Goal: Contribute content: Add original content to the website for others to see

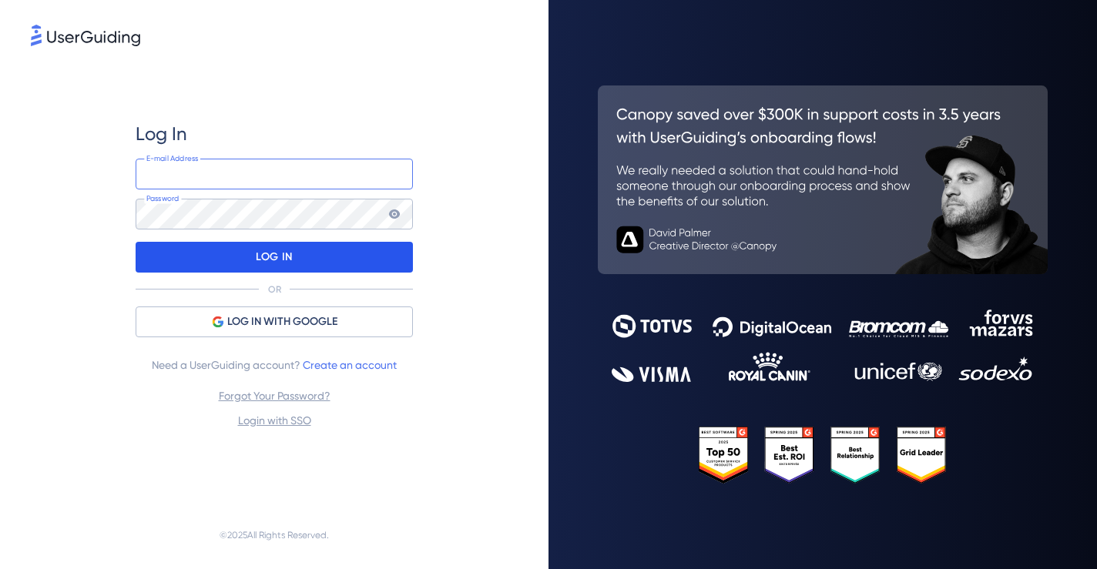
type input "[EMAIL_ADDRESS][DOMAIN_NAME]"
click at [274, 257] on p "LOG IN" at bounding box center [274, 257] width 36 height 25
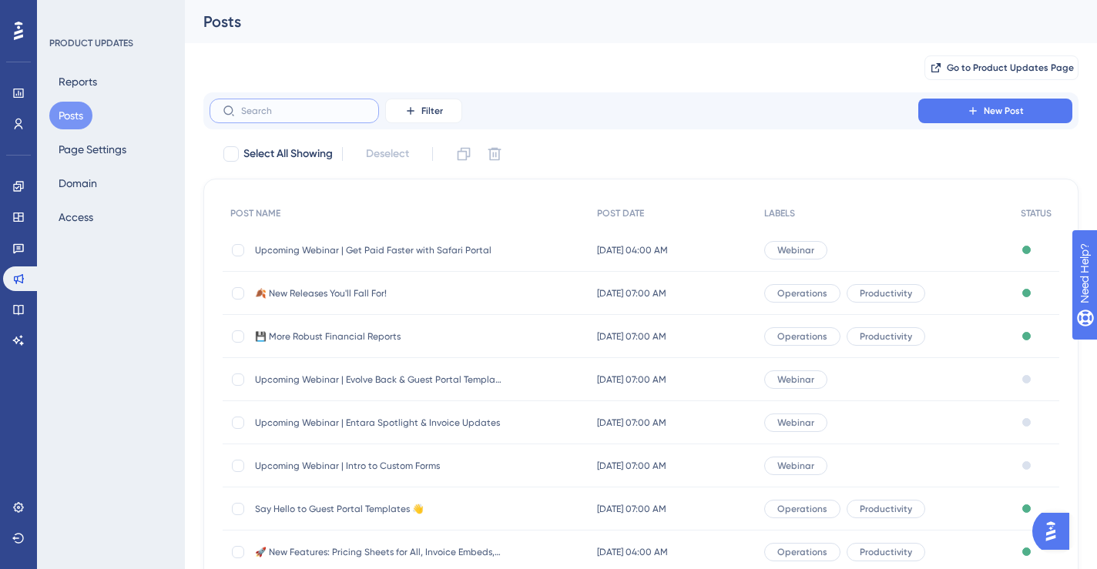
click at [304, 109] on input "text" at bounding box center [303, 111] width 125 height 11
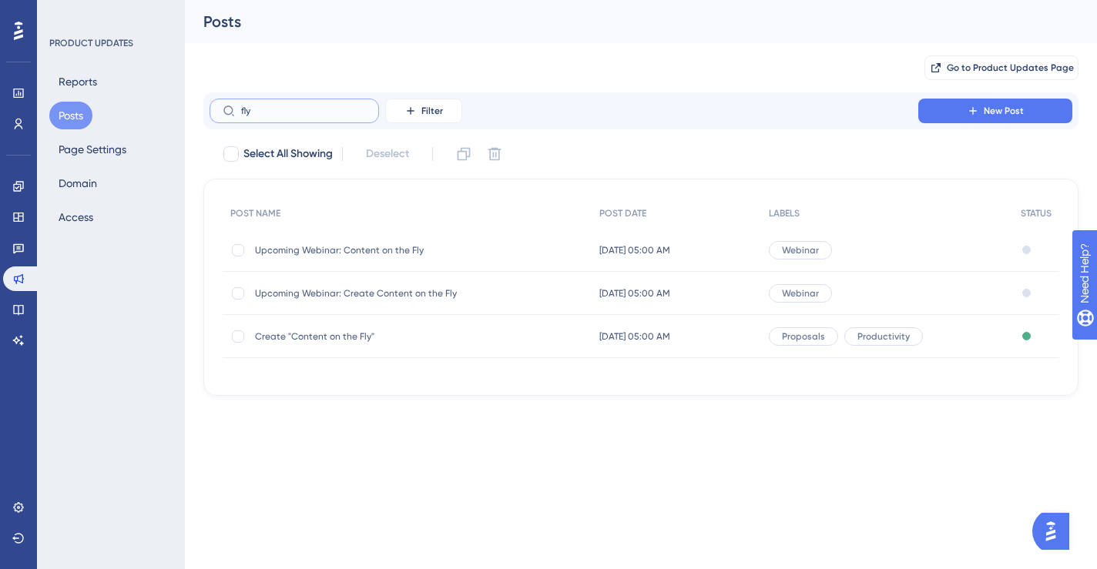
type input "flyw"
checkbox input "true"
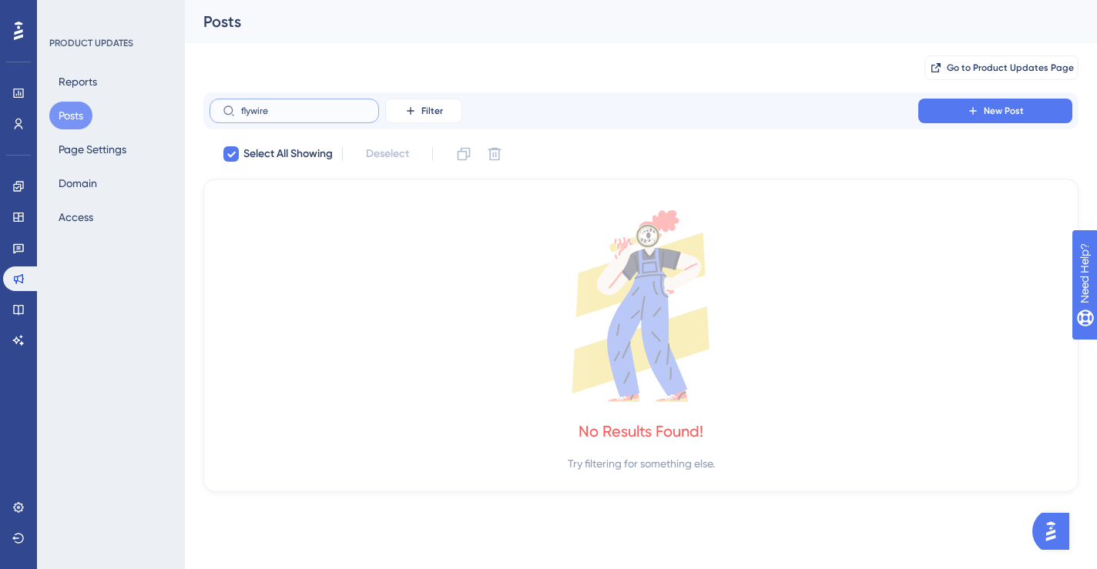
type input "flywire"
click at [15, 220] on icon at bounding box center [18, 217] width 12 height 12
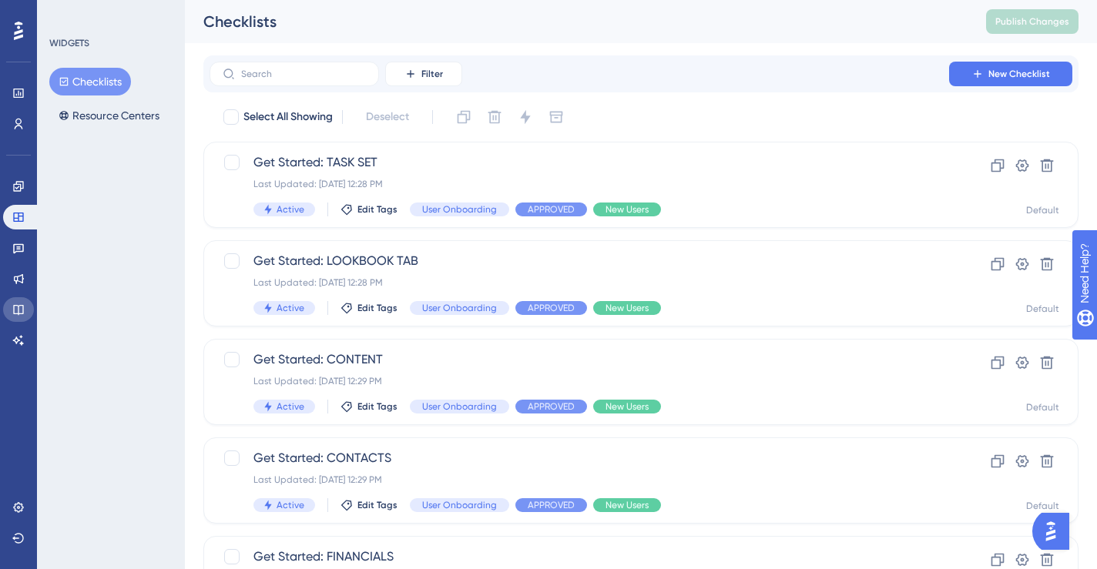
click at [20, 306] on icon at bounding box center [18, 310] width 12 height 12
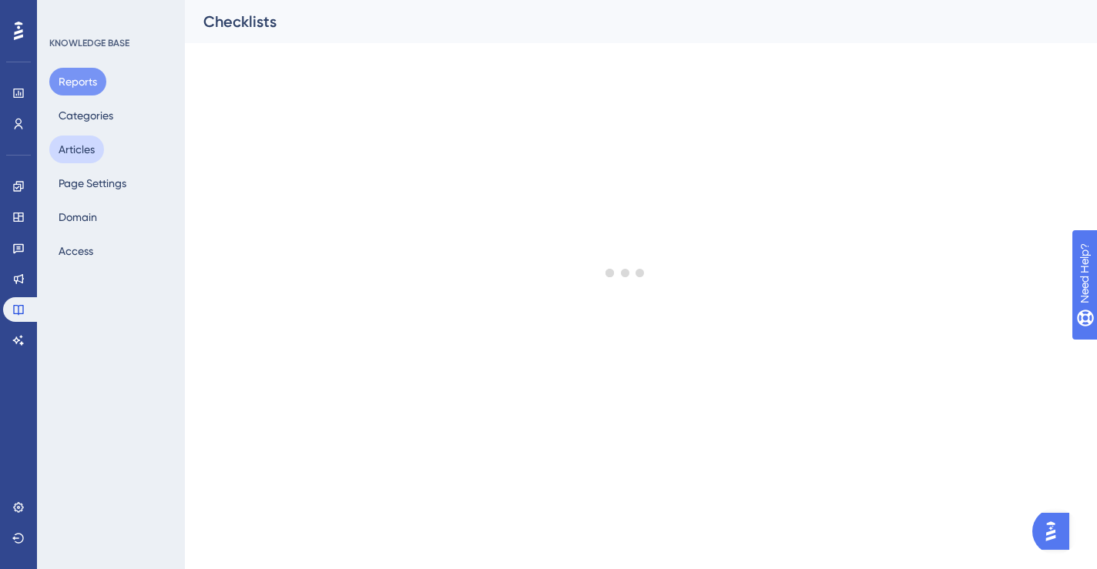
click at [84, 145] on button "Articles" at bounding box center [76, 150] width 55 height 28
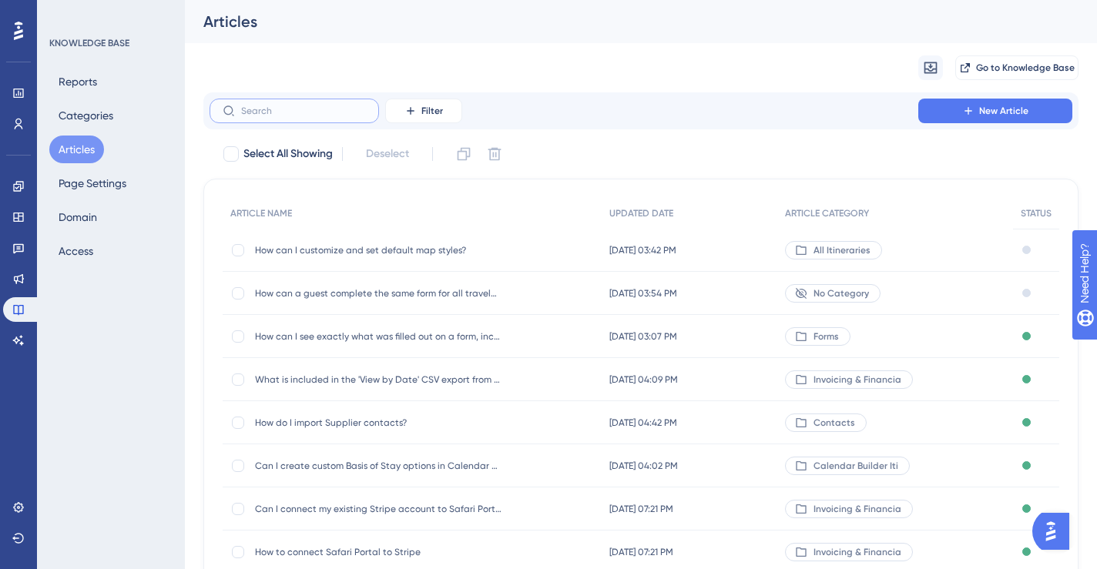
click at [285, 109] on input "text" at bounding box center [303, 111] width 125 height 11
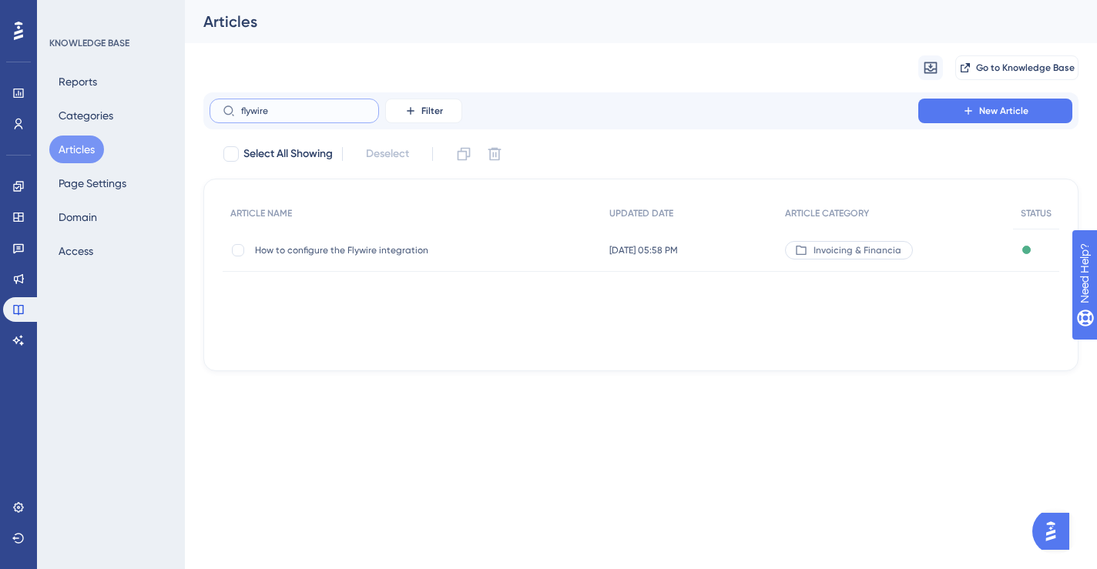
type input "flywire"
click at [386, 246] on span "How to configure the Flywire integration" at bounding box center [378, 250] width 247 height 12
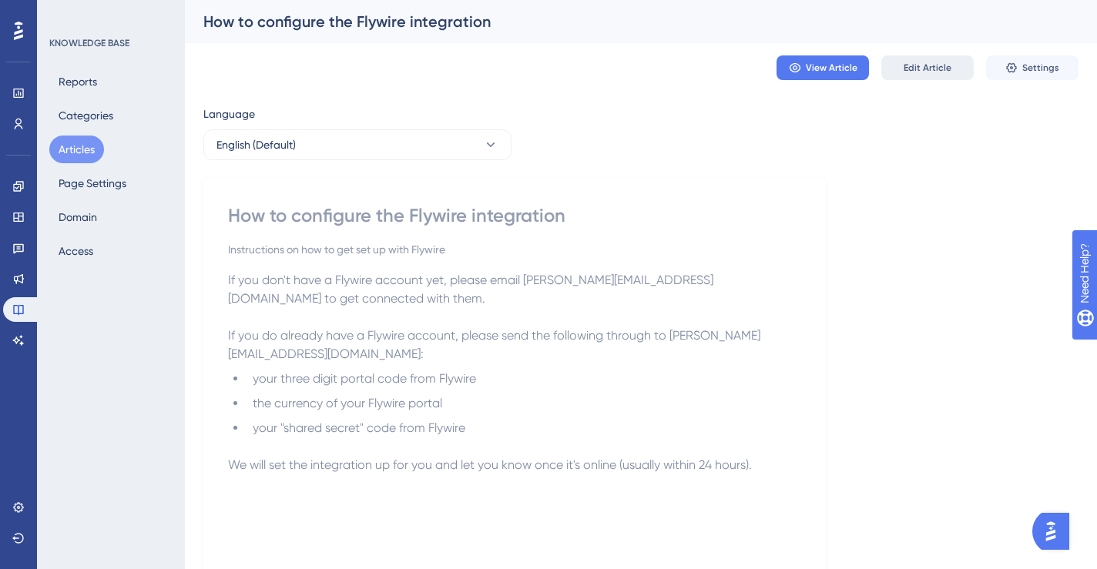
click at [927, 68] on span "Edit Article" at bounding box center [928, 68] width 48 height 12
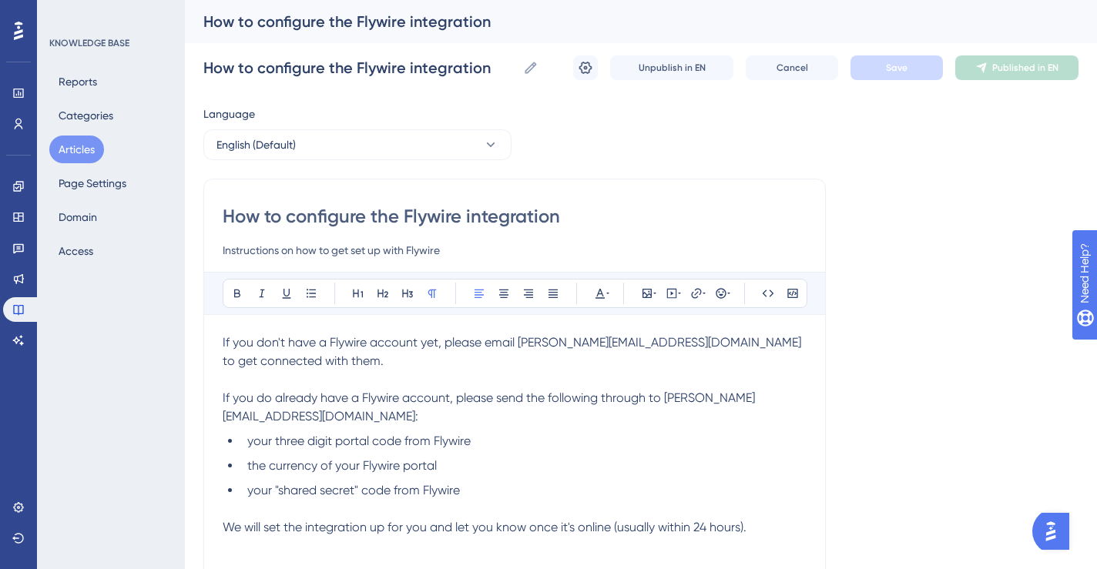
scroll to position [56, 0]
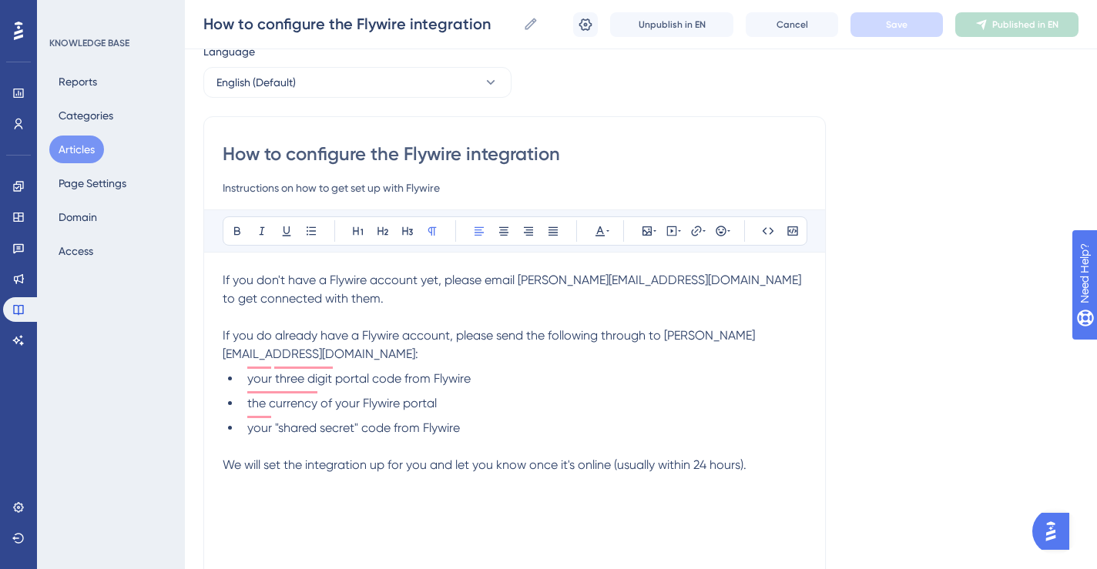
click at [486, 419] on li "your "shared secret" code from Flywire" at bounding box center [524, 428] width 566 height 18
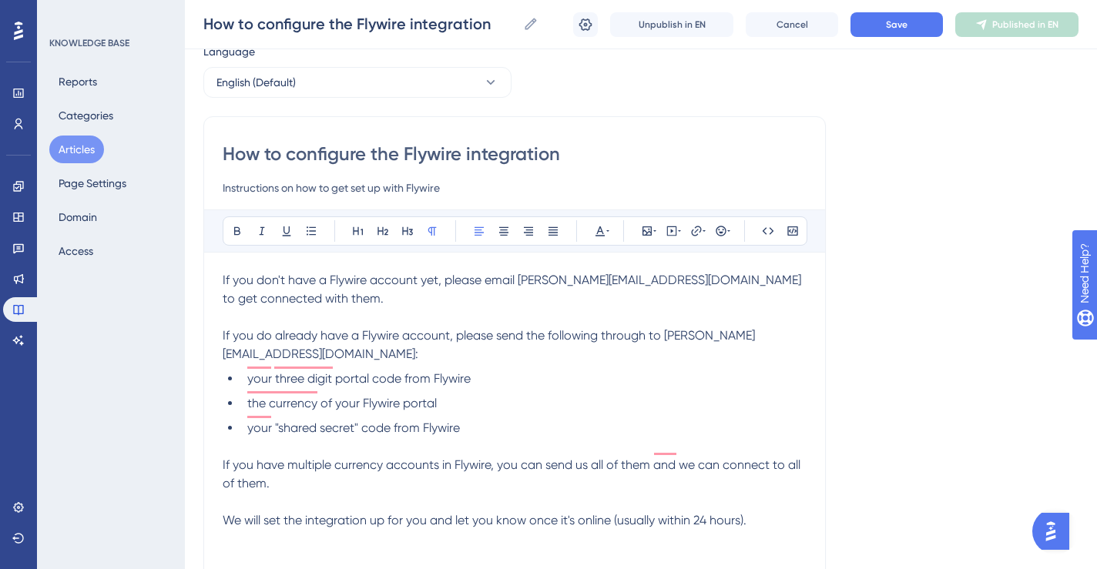
click at [250, 458] on span "If you have multiple currency accounts in Flywire, you can send us all of them …" at bounding box center [513, 474] width 581 height 33
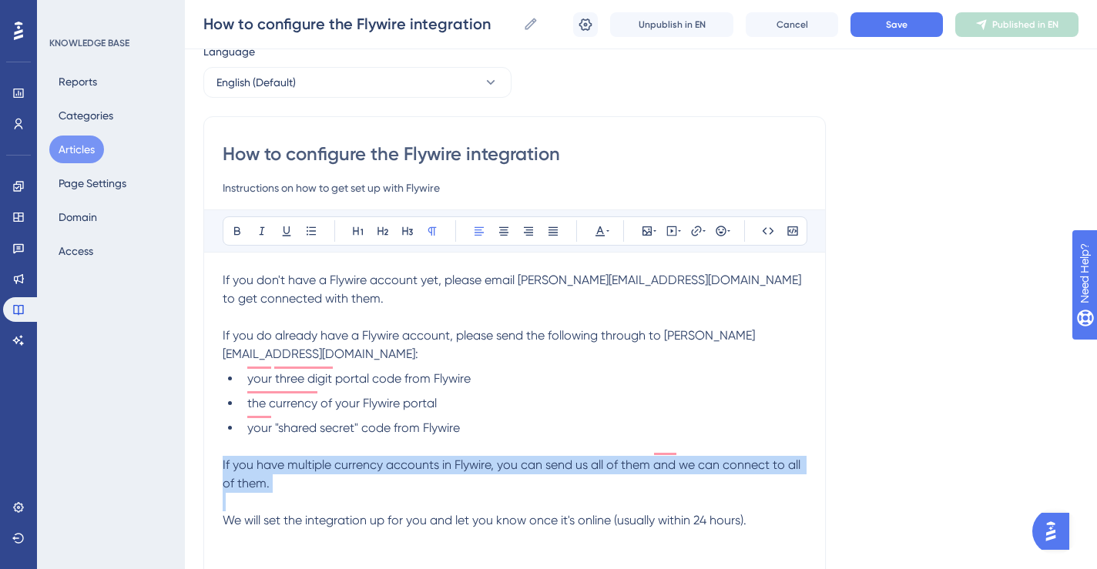
click at [250, 458] on span "If you have multiple currency accounts in Flywire, you can send us all of them …" at bounding box center [513, 474] width 581 height 33
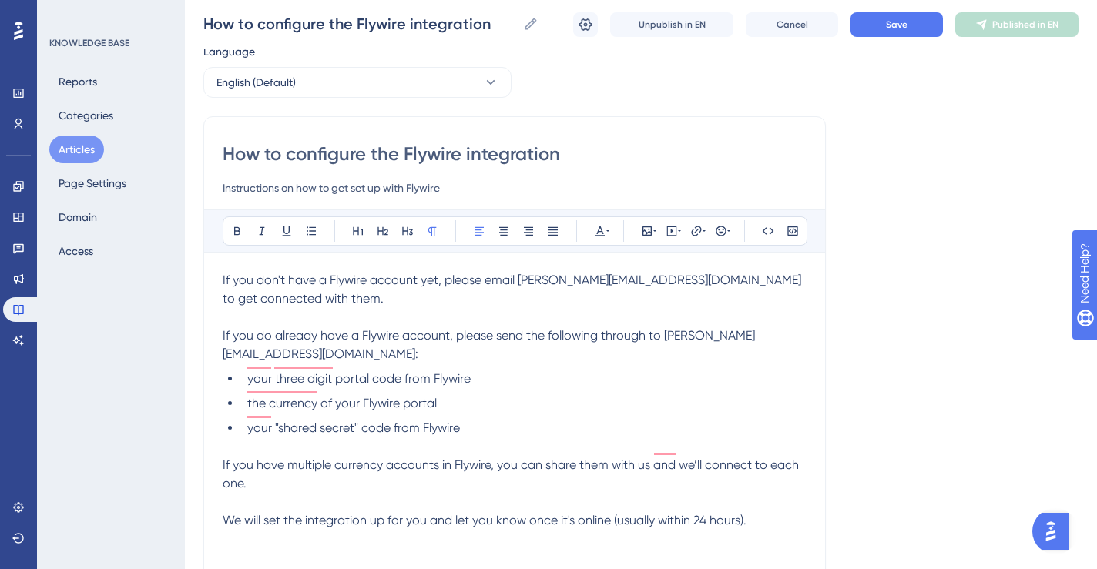
click at [237, 465] on span "If you have multiple currency accounts in Flywire, you can share them with us a…" at bounding box center [512, 474] width 579 height 33
drag, startPoint x: 769, startPoint y: 450, endPoint x: 801, endPoint y: 460, distance: 33.9
click at [801, 460] on p "If you have multiple currency accounts in Flywire, you can share them with us a…" at bounding box center [515, 474] width 584 height 37
drag, startPoint x: 769, startPoint y: 447, endPoint x: 781, endPoint y: 458, distance: 16.4
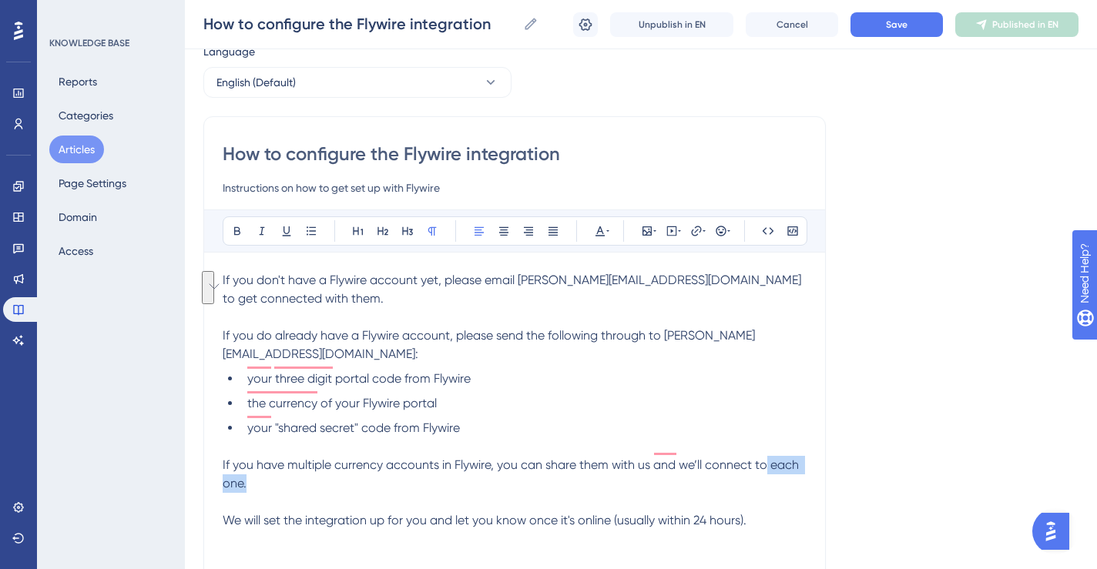
click at [781, 458] on p "If you have multiple currency accounts in Flywire, you can share them with us a…" at bounding box center [515, 474] width 584 height 37
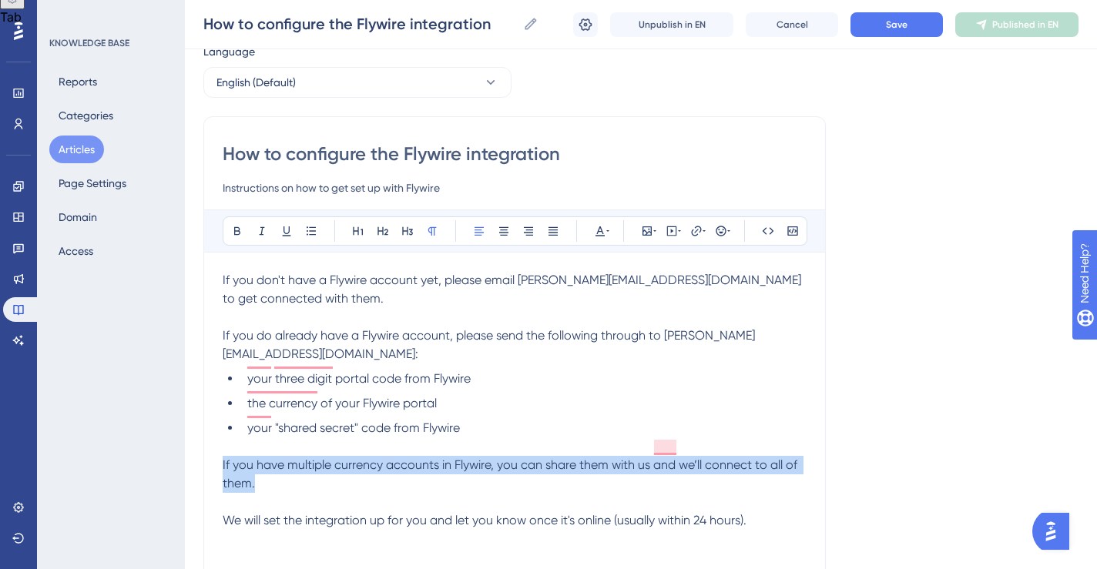
drag, startPoint x: 267, startPoint y: 462, endPoint x: 197, endPoint y: 448, distance: 70.7
click at [197, 448] on div "Performance Users Engagement Widgets Feedback Product Updates Knowledge Base AI…" at bounding box center [641, 345] width 912 height 803
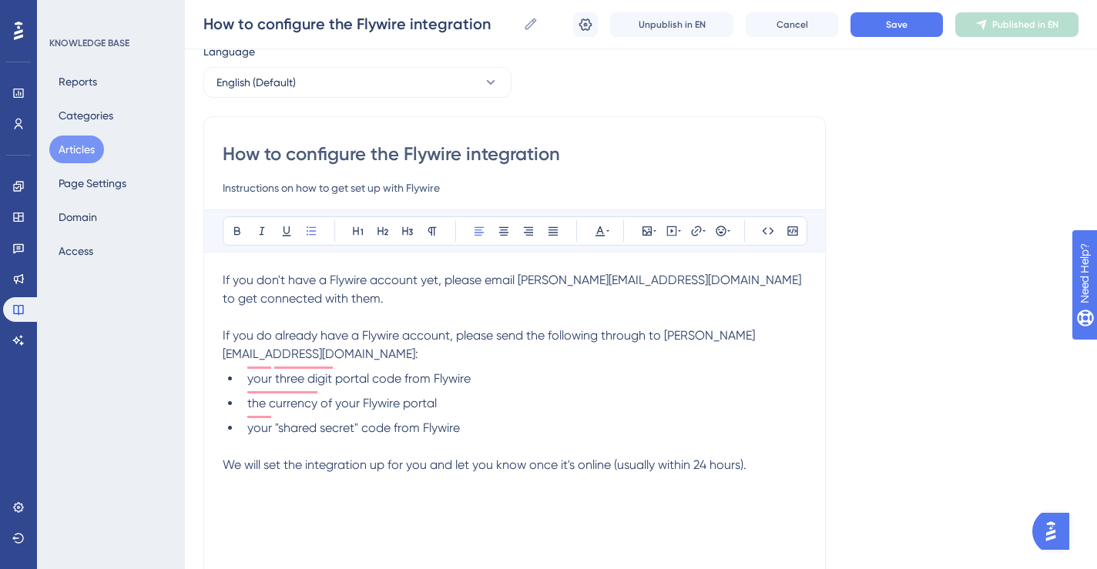
click at [265, 503] on div "If you don't have a Flywire account yet, please email [PERSON_NAME][EMAIL_ADDRE…" at bounding box center [515, 440] width 584 height 339
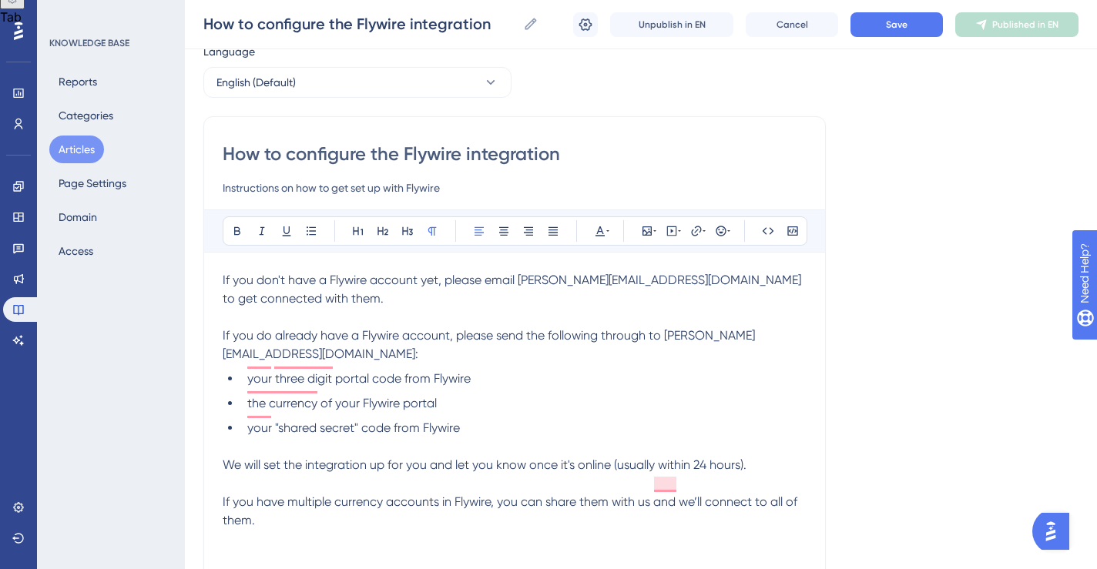
click at [223, 495] on span "If you have multiple currency accounts in Flywire, you can share them with us a…" at bounding box center [512, 511] width 578 height 33
drag, startPoint x: 253, startPoint y: 482, endPoint x: 213, endPoint y: 480, distance: 40.9
click at [213, 480] on div "How to configure the Flywire integration Instructions on how to get set up with…" at bounding box center [514, 372] width 623 height 513
click at [892, 22] on span "Save" at bounding box center [897, 24] width 22 height 12
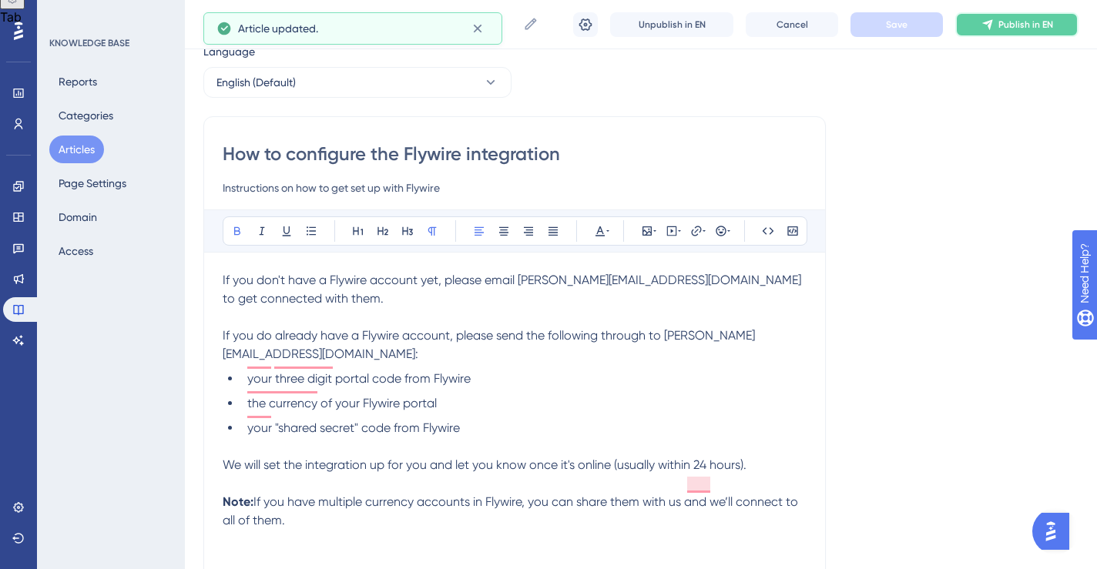
click at [995, 23] on button "Publish in EN" at bounding box center [1016, 24] width 123 height 25
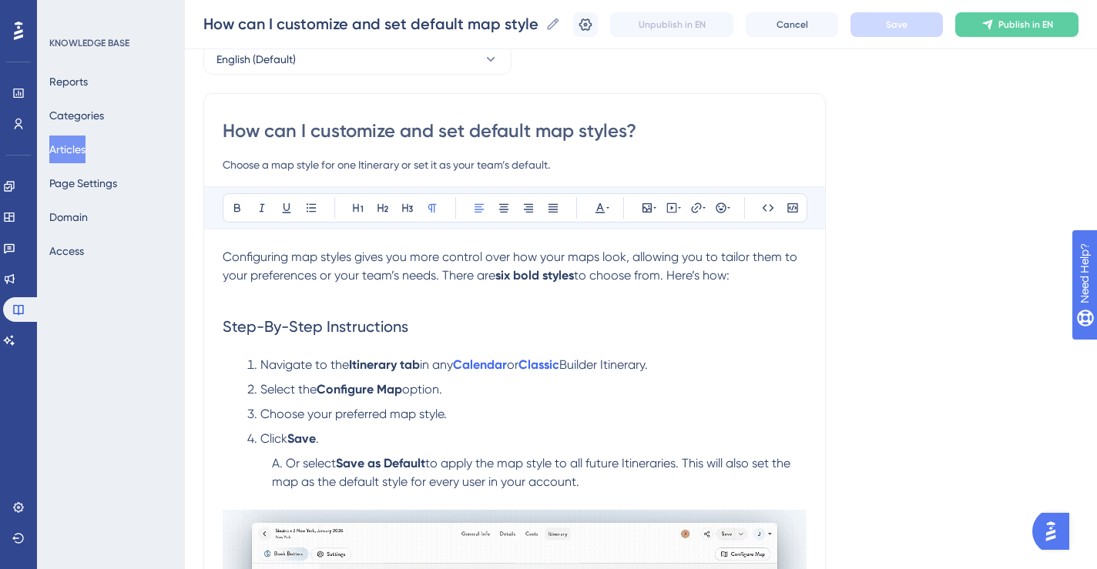
scroll to position [88, 0]
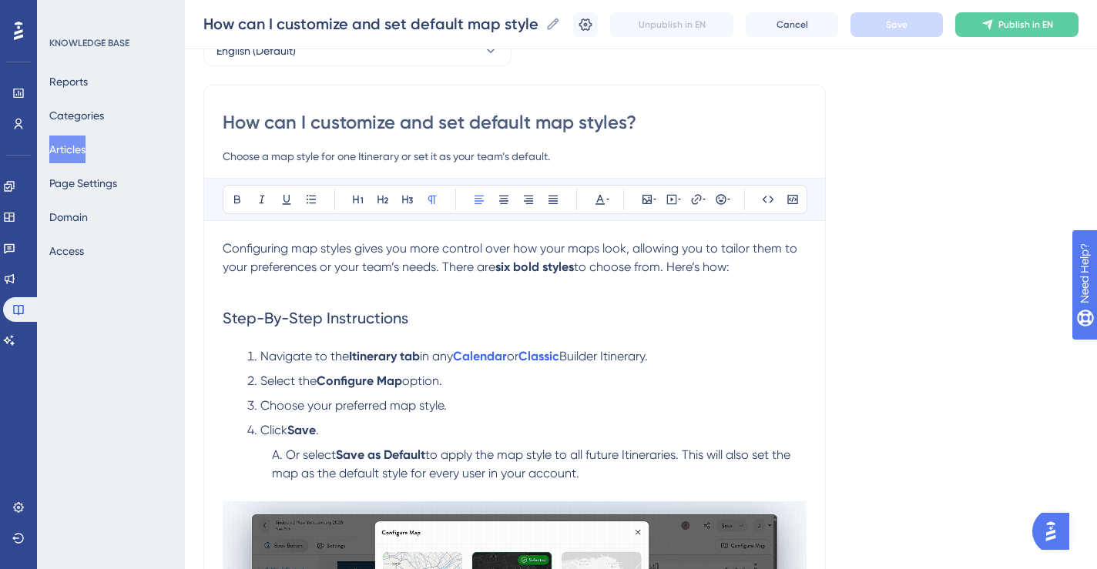
click at [507, 156] on input "Choose a map style for one Itinerary or set it as your team’s default." at bounding box center [515, 156] width 584 height 18
click at [504, 156] on input "Choose a map style for one Itinerary or set it as your team’s default." at bounding box center [515, 156] width 584 height 18
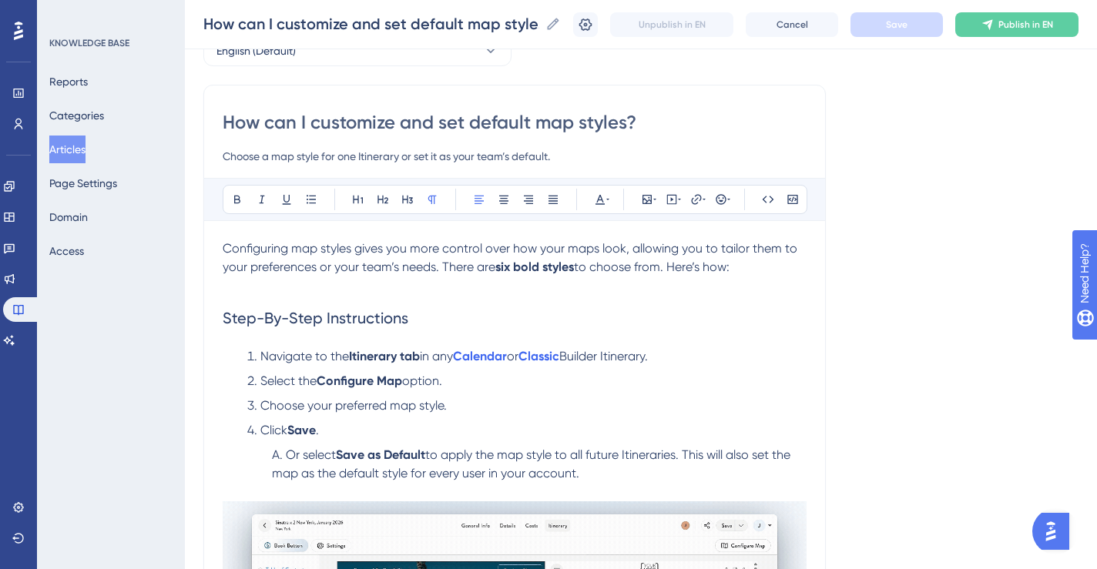
click at [504, 156] on input "Choose a map style for one Itinerary or set it as your team’s default." at bounding box center [515, 156] width 584 height 18
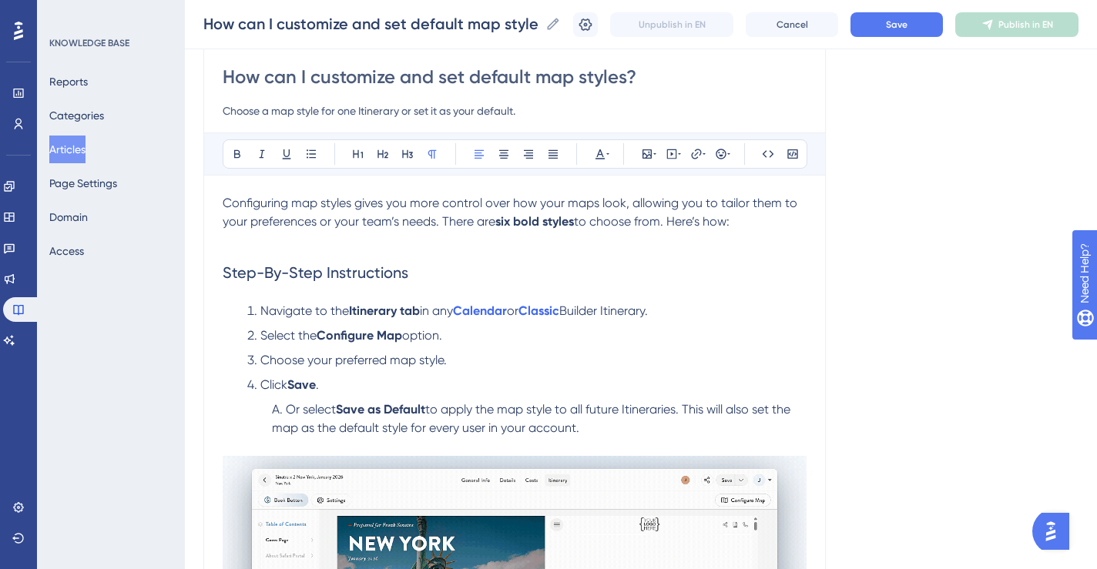
scroll to position [155, 0]
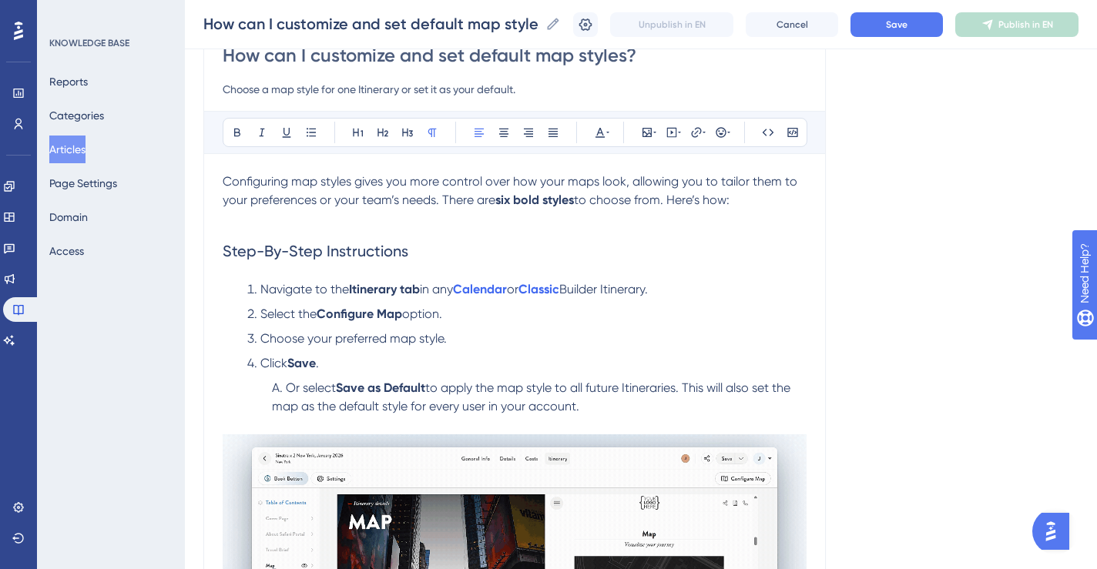
type input "Choose a map style for one Itinerary or set it as your default."
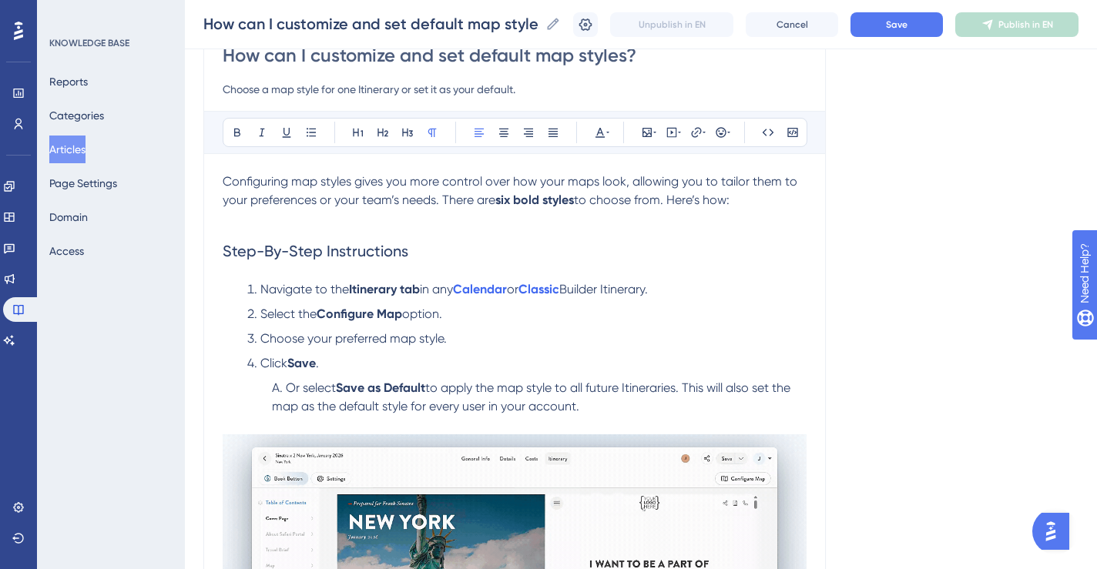
click at [373, 204] on span "Configuring map styles gives you more control over how your maps look, allowing…" at bounding box center [512, 190] width 578 height 33
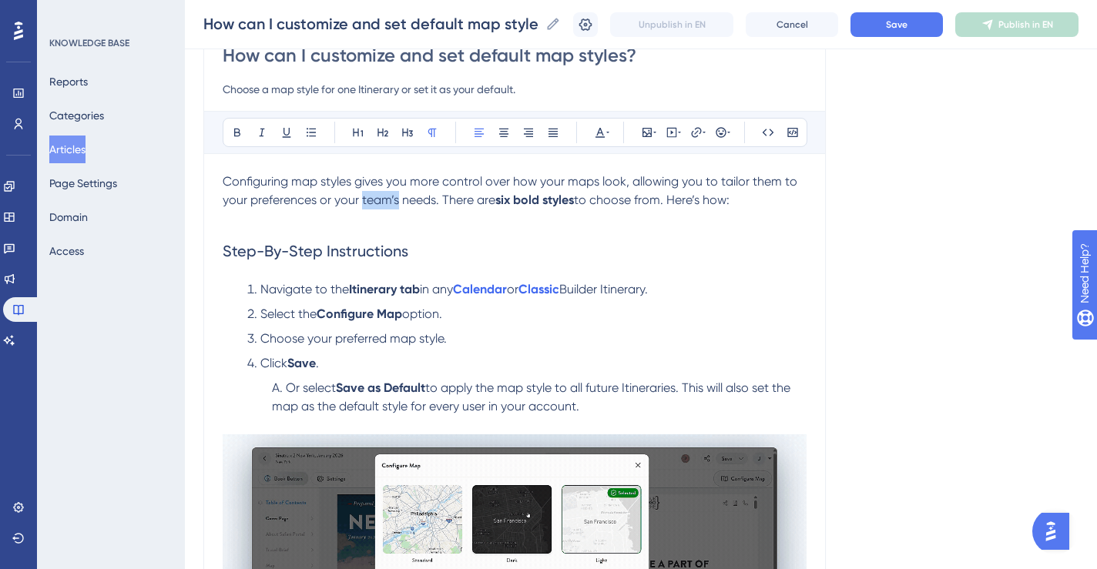
click at [373, 204] on span "Configuring map styles gives you more control over how your maps look, allowing…" at bounding box center [512, 190] width 578 height 33
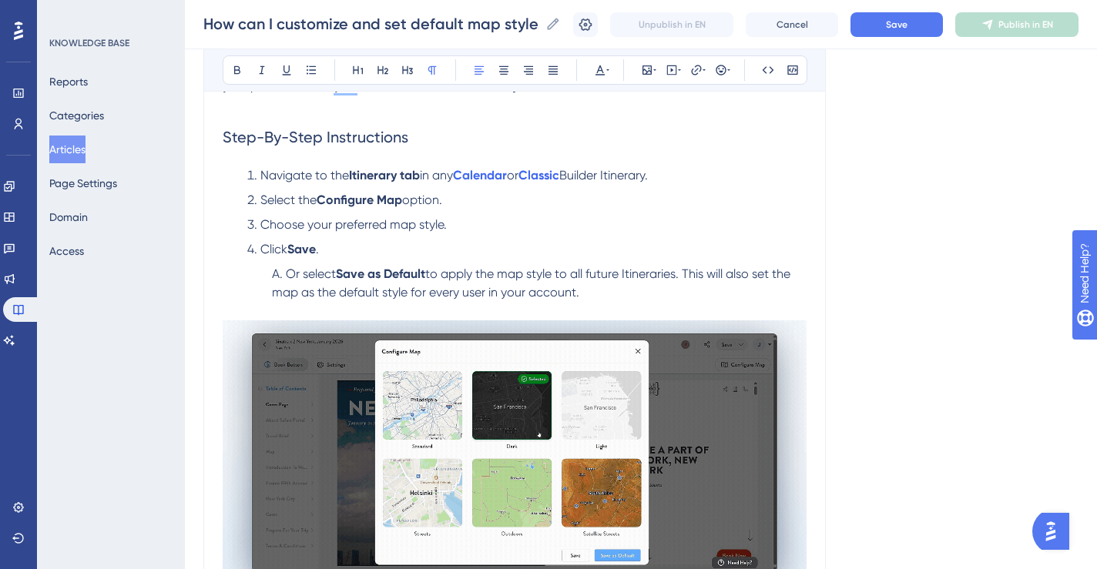
scroll to position [317, 0]
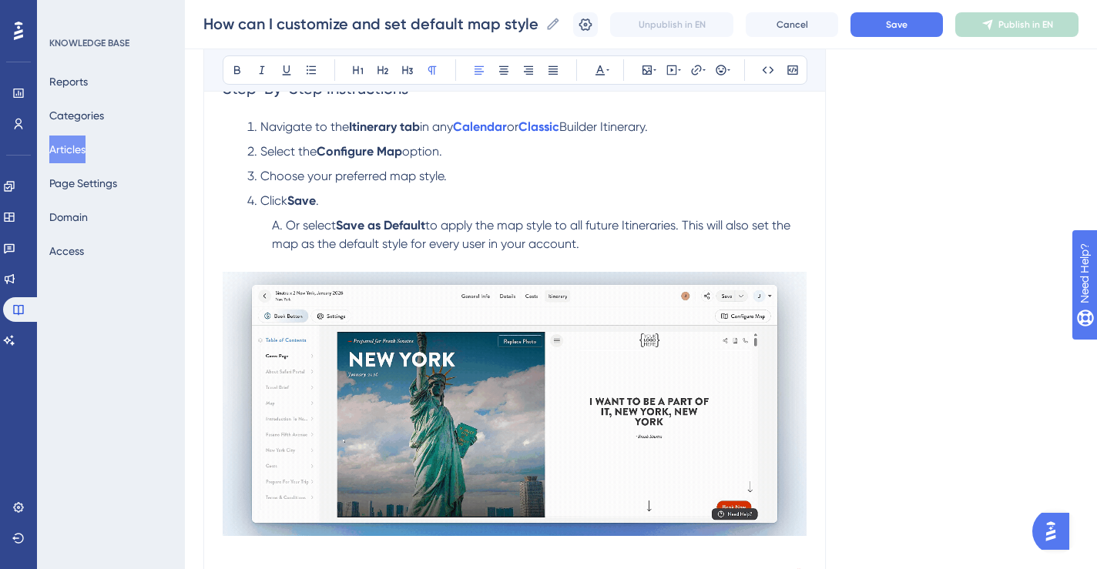
click at [682, 129] on li "Navigate to the Itinerary tab in any Calendar or Classic Builder Itinerary." at bounding box center [524, 127] width 566 height 18
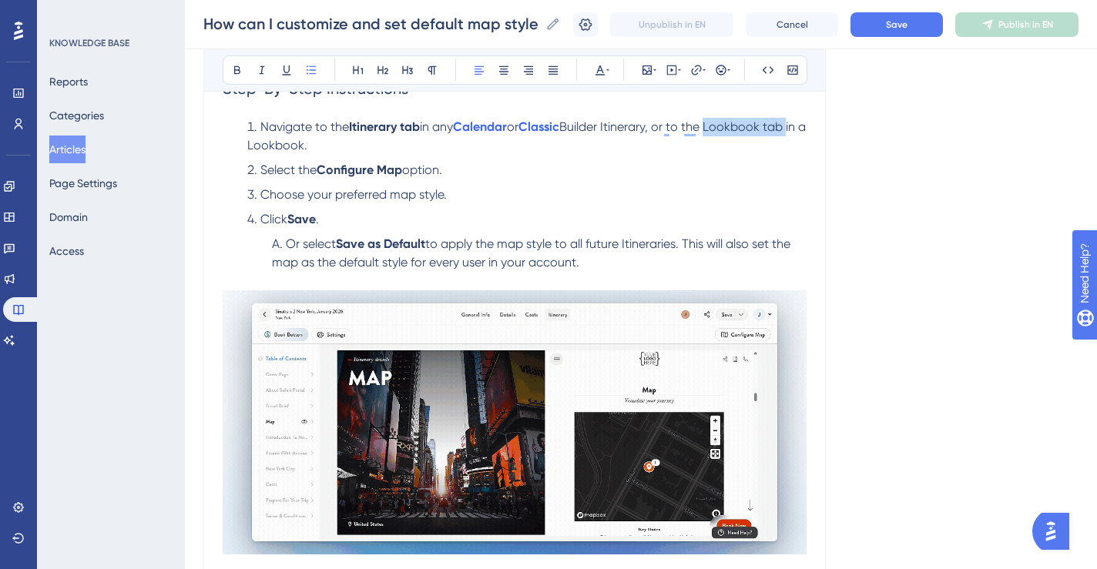
drag, startPoint x: 721, startPoint y: 129, endPoint x: 812, endPoint y: 132, distance: 90.9
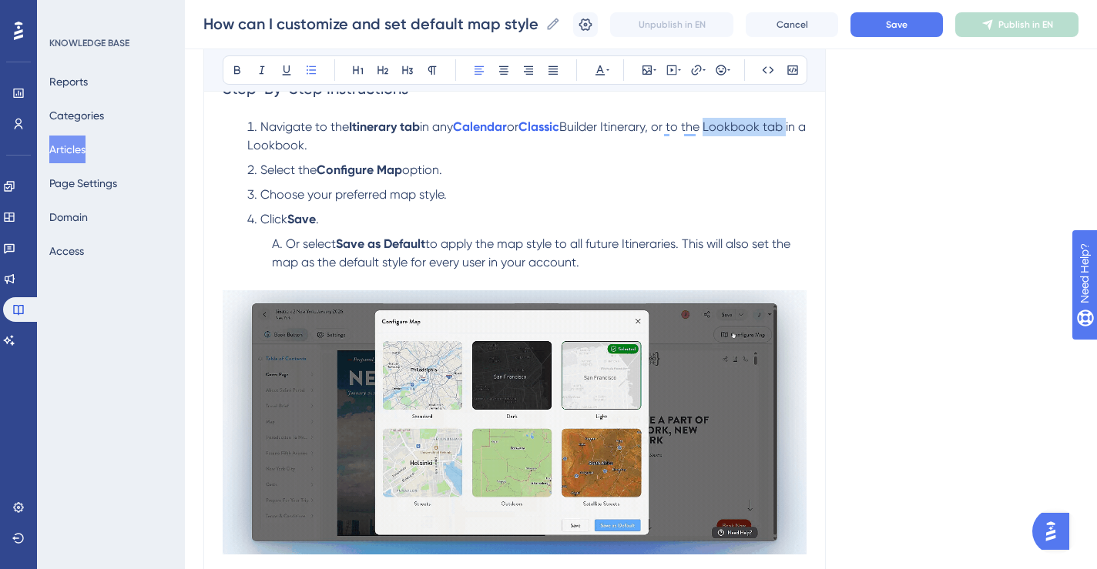
click at [812, 132] on div "How can I customize and set default map styles? Choose a map style for one Itin…" at bounding box center [514, 235] width 623 height 761
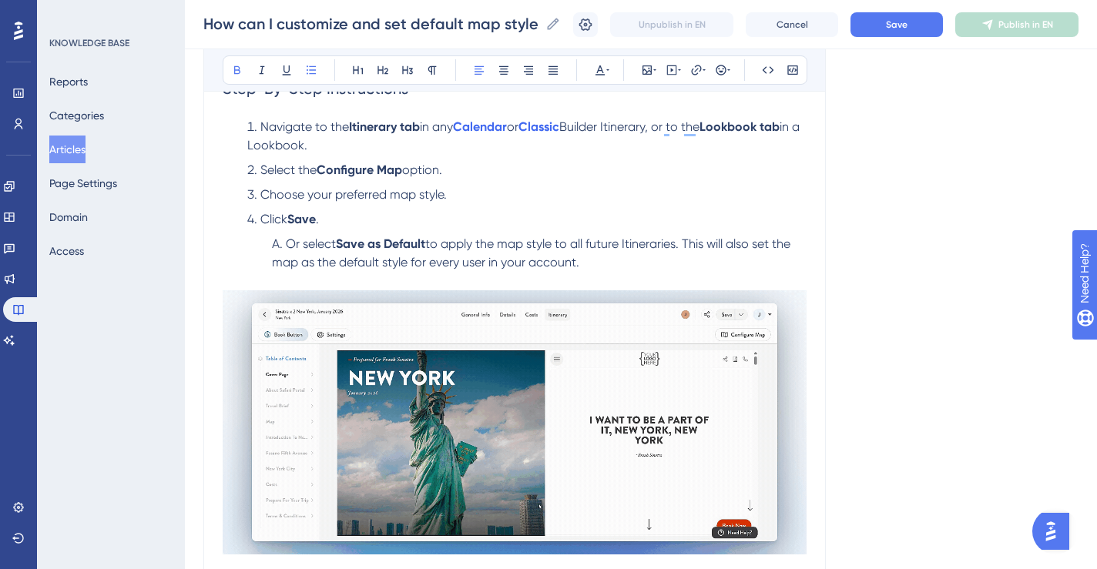
click at [634, 174] on li "Select the Configure Map option." at bounding box center [524, 170] width 566 height 18
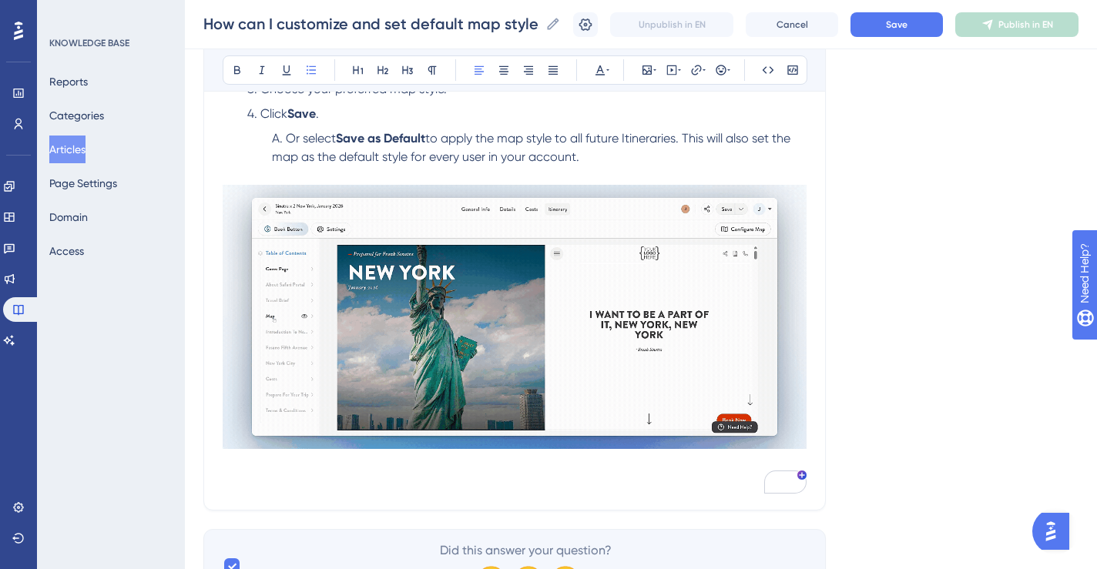
scroll to position [424, 0]
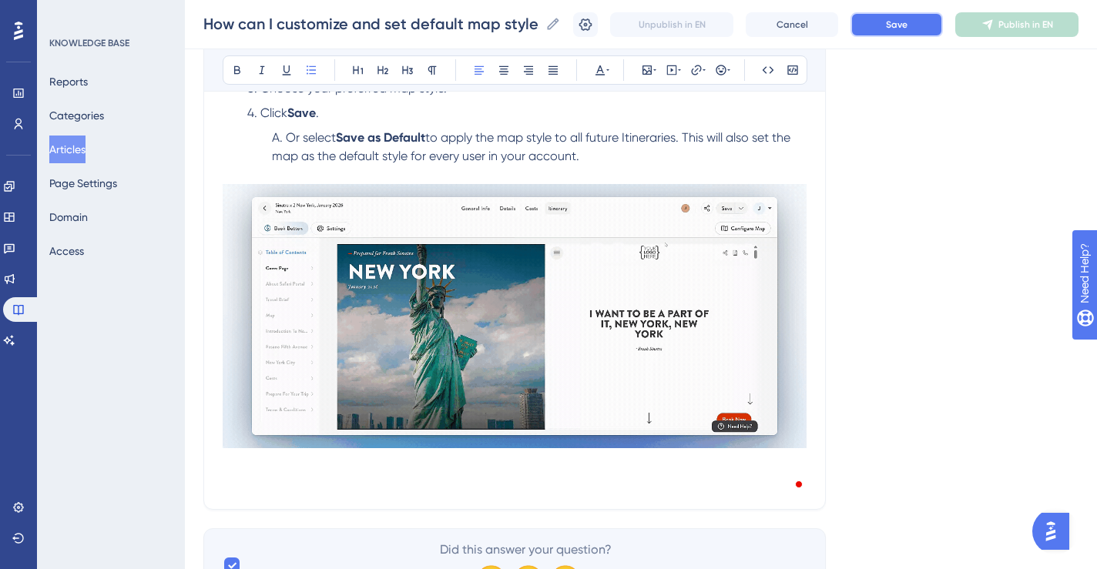
click at [897, 26] on span "Save" at bounding box center [897, 24] width 22 height 12
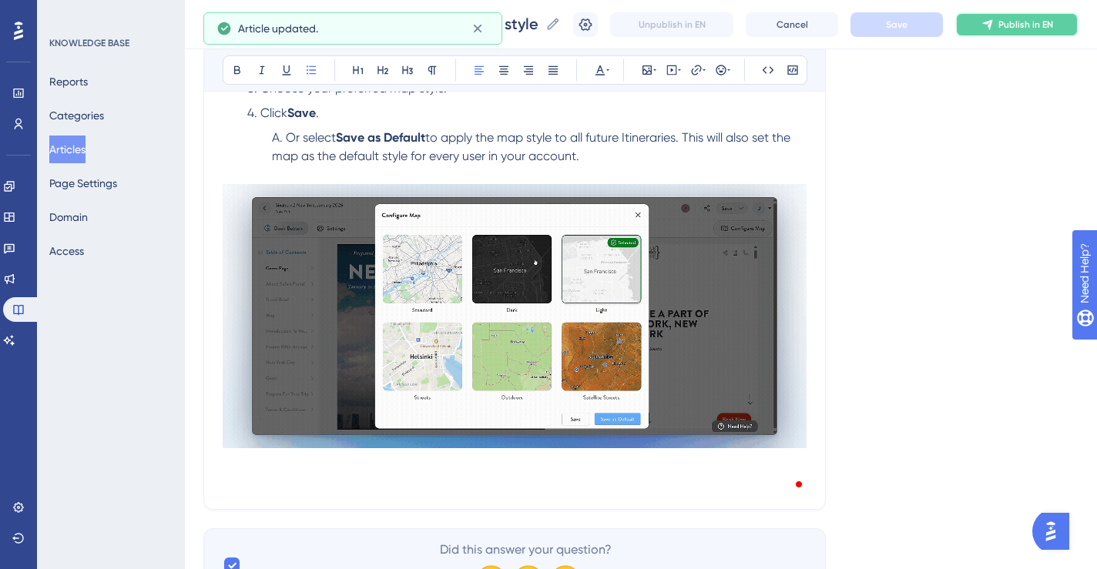
click at [1013, 25] on span "Publish in EN" at bounding box center [1025, 24] width 55 height 12
